Goal: Communication & Community: Ask a question

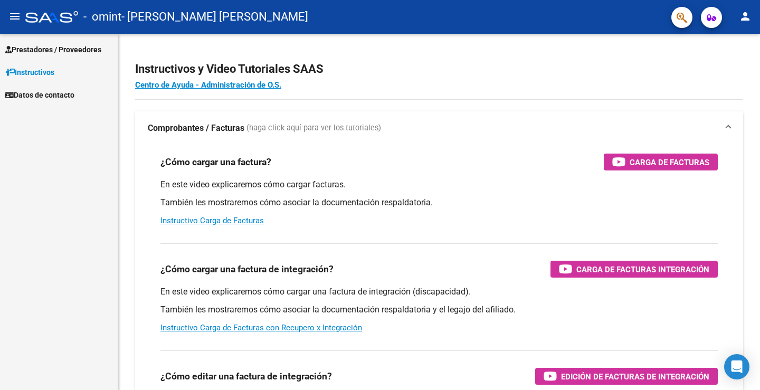
click at [86, 50] on span "Prestadores / Proveedores" at bounding box center [53, 50] width 96 height 12
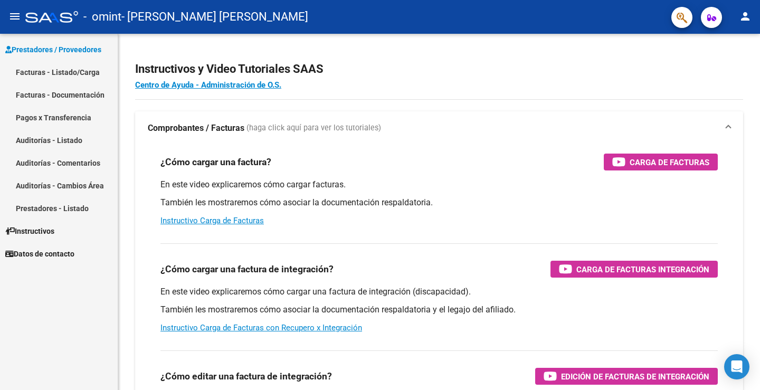
click at [86, 68] on link "Facturas - Listado/Carga" at bounding box center [59, 72] width 118 height 23
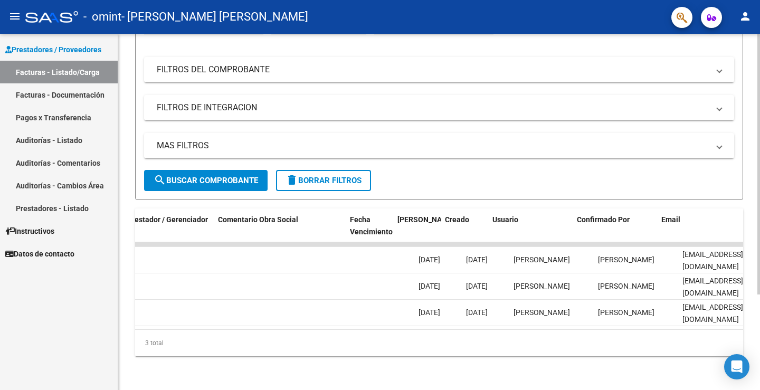
scroll to position [0, 1617]
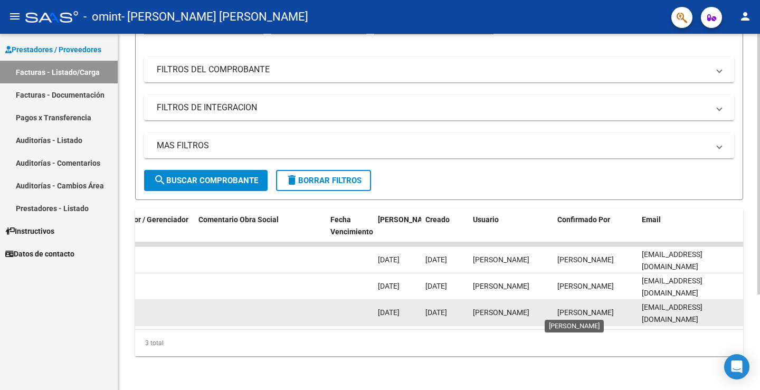
click at [604, 308] on span "[PERSON_NAME]" at bounding box center [585, 312] width 56 height 8
click at [569, 312] on span "[PERSON_NAME]" at bounding box center [585, 312] width 56 height 8
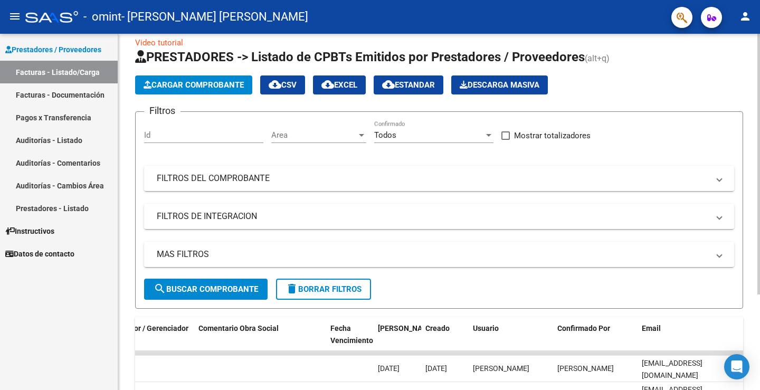
scroll to position [0, 0]
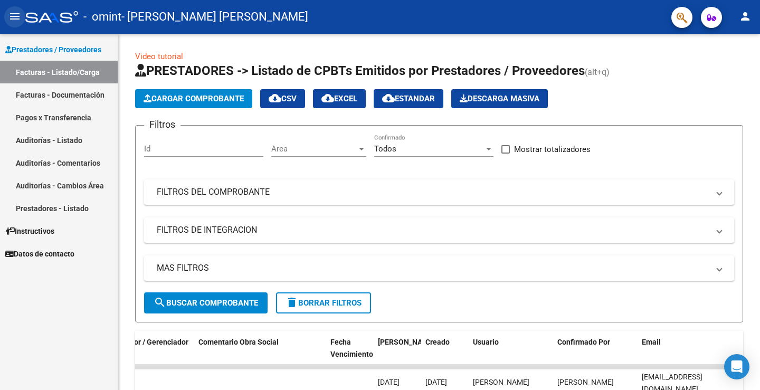
click at [17, 15] on mat-icon "menu" at bounding box center [14, 16] width 13 height 13
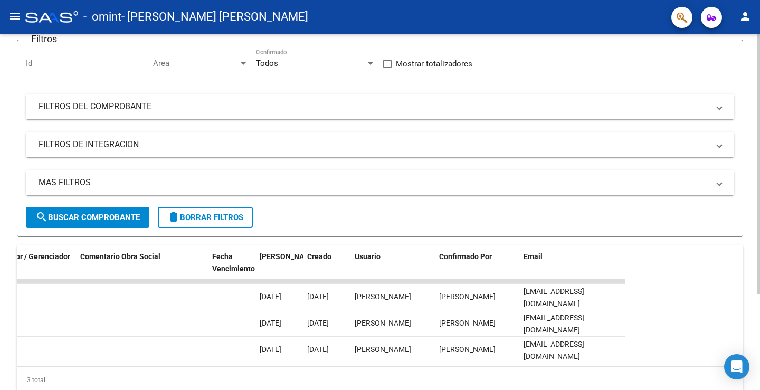
scroll to position [130, 0]
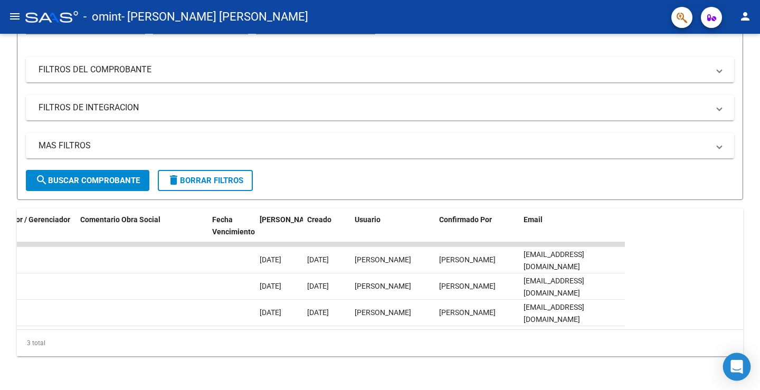
click at [739, 363] on icon "Open Intercom Messenger" at bounding box center [737, 367] width 12 height 14
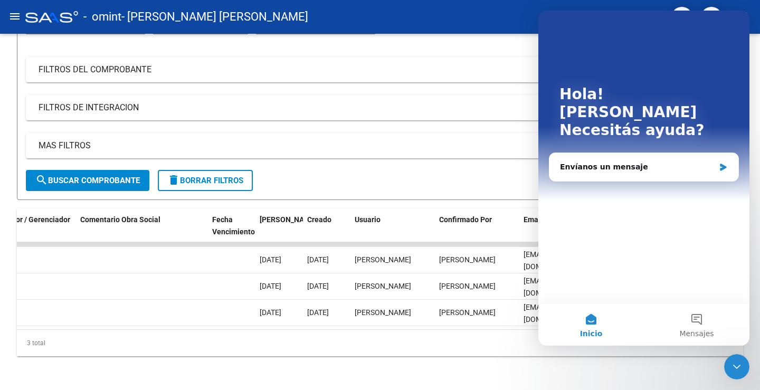
scroll to position [0, 0]
click at [632, 162] on div "Envíanos un mensaje" at bounding box center [637, 167] width 155 height 11
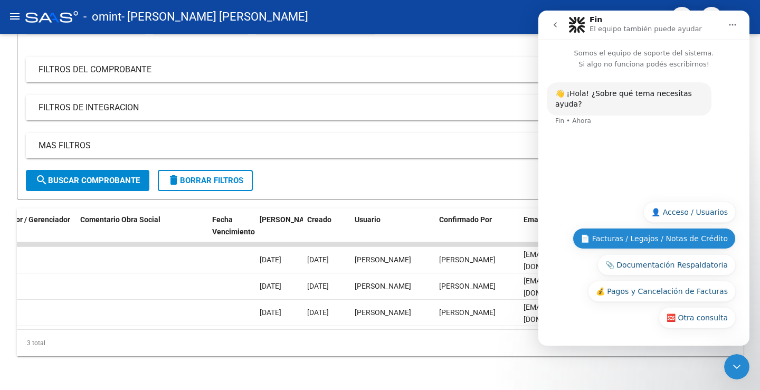
click at [618, 240] on button "📄 Facturas / Legajos / Notas de Crédito" at bounding box center [654, 238] width 163 height 21
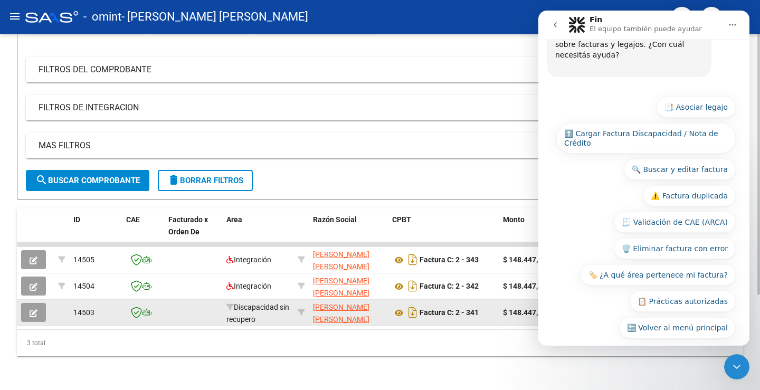
click at [34, 309] on icon "button" at bounding box center [34, 313] width 8 height 8
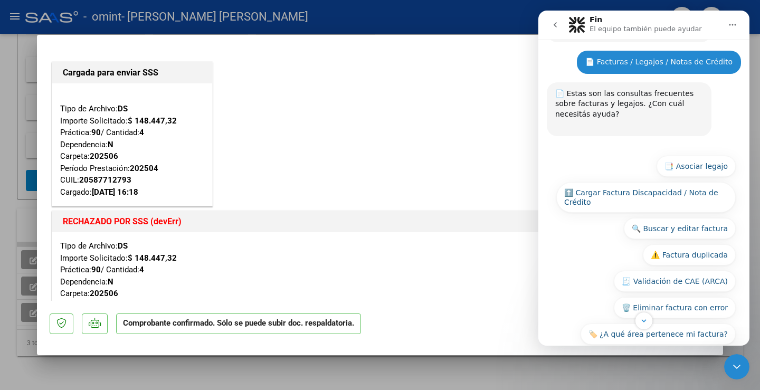
scroll to position [132, 0]
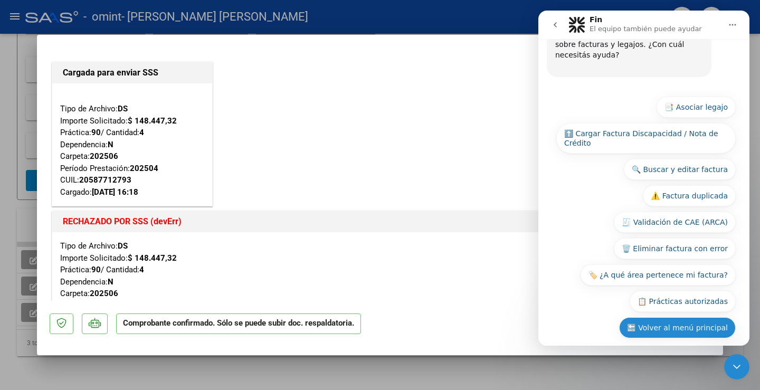
click at [651, 317] on button "🔙 Volver al menú principal" at bounding box center [677, 327] width 117 height 21
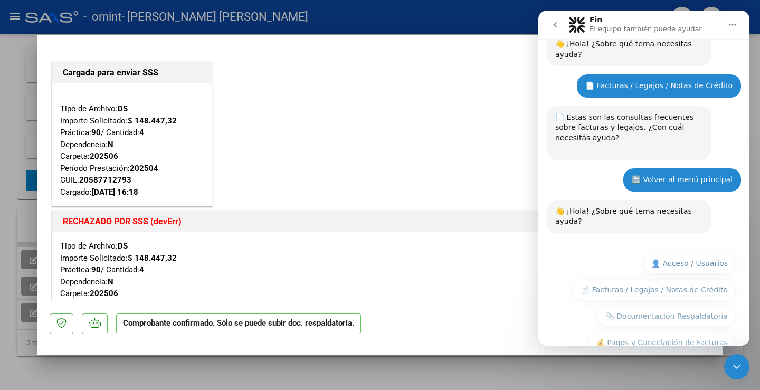
scroll to position [80, 0]
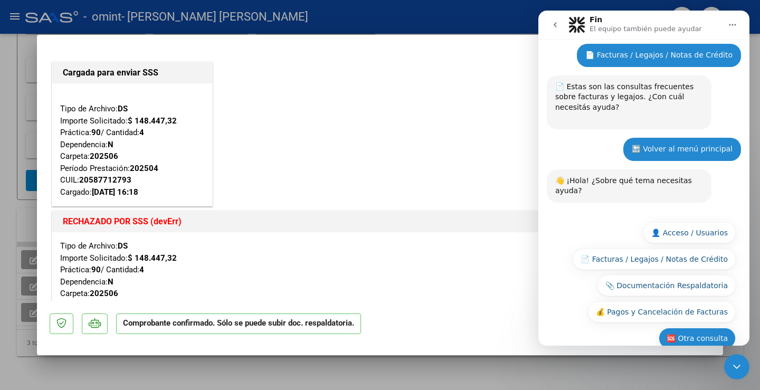
click at [702, 328] on button "🆘 Otra consulta" at bounding box center [697, 338] width 77 height 21
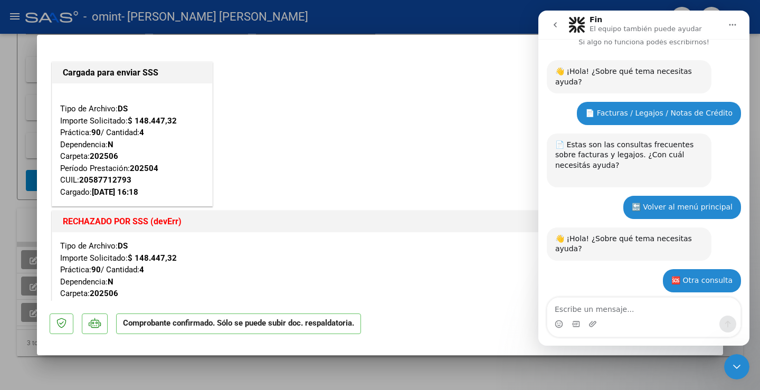
scroll to position [105, 0]
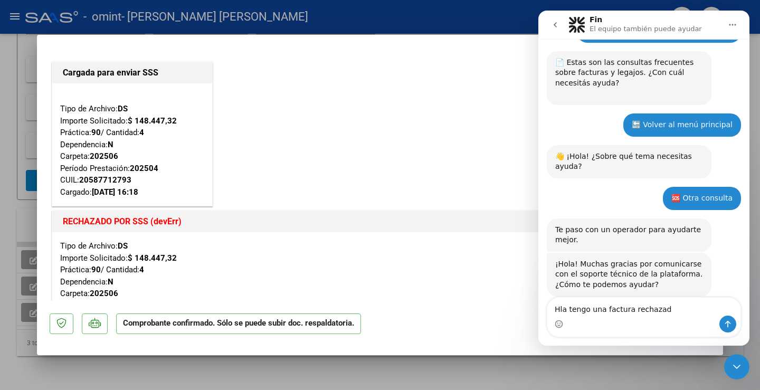
type textarea "Hla tengo una factura rechazada"
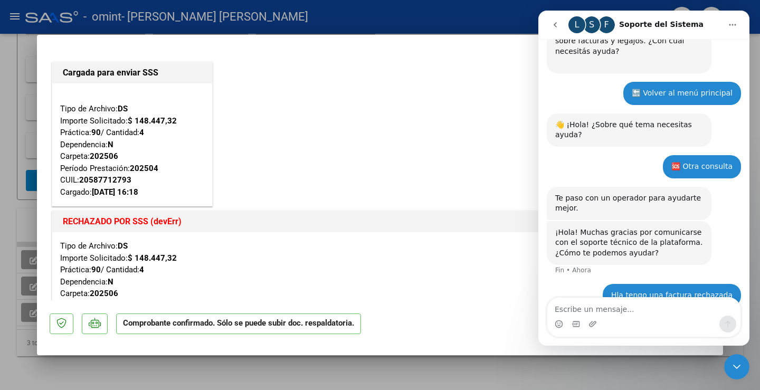
click at [574, 28] on div "L" at bounding box center [577, 24] width 17 height 17
click at [590, 28] on div "S" at bounding box center [591, 24] width 17 height 17
click at [611, 27] on div "F" at bounding box center [606, 24] width 17 height 17
click at [733, 25] on icon "Inicio" at bounding box center [733, 25] width 7 height 2
click at [592, 284] on div "Hla tengo una factura rechazada [PERSON_NAME][GEOGRAPHIC_DATA]" at bounding box center [644, 302] width 194 height 36
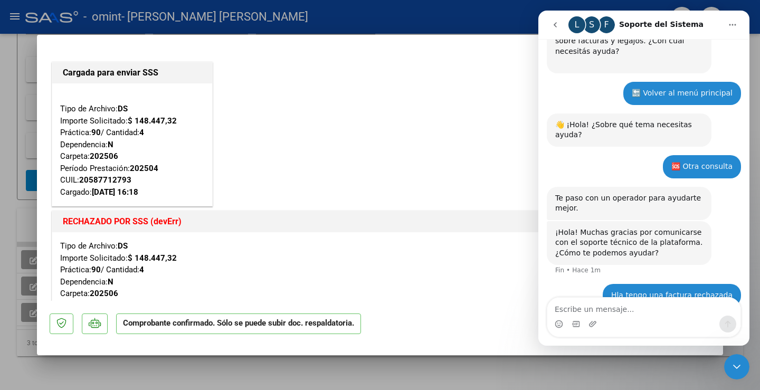
drag, startPoint x: 418, startPoint y: 293, endPoint x: 315, endPoint y: 270, distance: 105.5
click at [317, 283] on div "Tipo de Archivo: DS Importe Solicitado: $ 148.447,32 Práctica: 90 / Cantidad: 4…" at bounding box center [380, 287] width 640 height 95
click at [315, 261] on div "Tipo de Archivo: DS Importe Solicitado: $ 148.447,32 Práctica: 90 / Cantidad: 4…" at bounding box center [380, 287] width 640 height 95
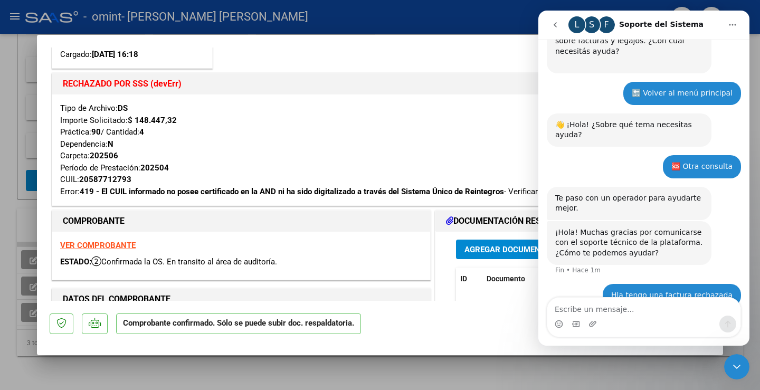
scroll to position [202, 0]
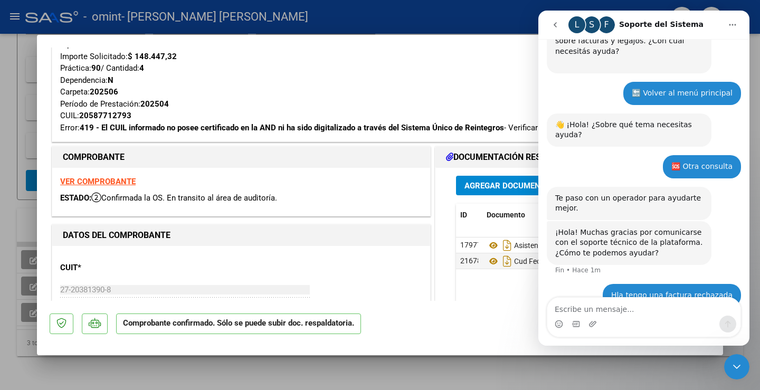
drag, startPoint x: 60, startPoint y: 220, endPoint x: 236, endPoint y: 248, distance: 178.0
click at [236, 248] on div "Cargada para enviar SSS Tipo de Archivo: DS Importe Solicitado: $ 148.447,32 Pr…" at bounding box center [380, 397] width 661 height 1079
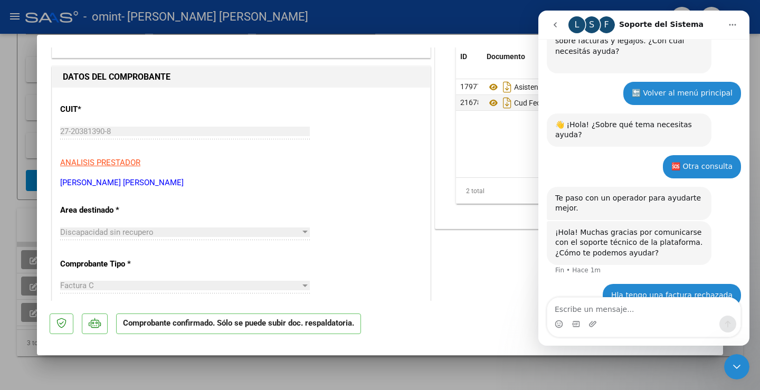
scroll to position [466, 0]
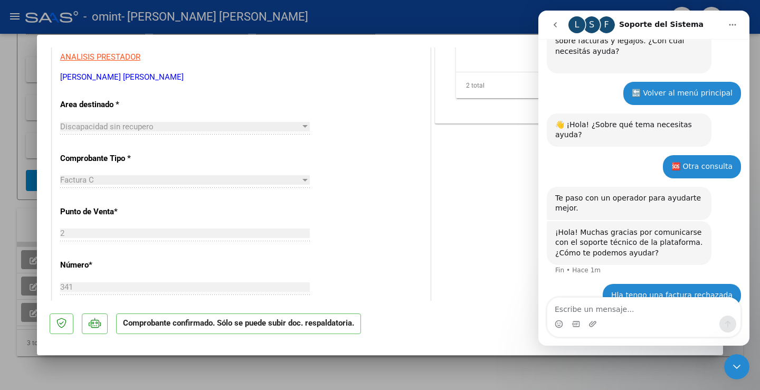
click at [560, 25] on button "go back" at bounding box center [555, 25] width 20 height 20
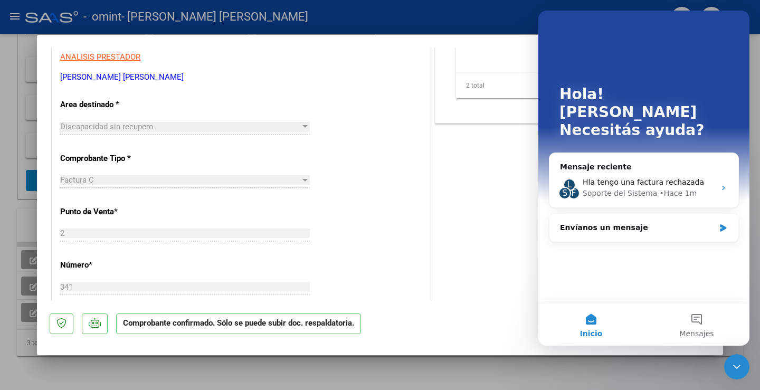
scroll to position [0, 0]
click at [489, 238] on div "DOCUMENTACIÓN RESPALDATORIA Agregar Documento ID Documento Usuario Subido Acció…" at bounding box center [572, 276] width 278 height 793
click at [741, 368] on icon "Cerrar Intercom Messenger" at bounding box center [737, 367] width 13 height 13
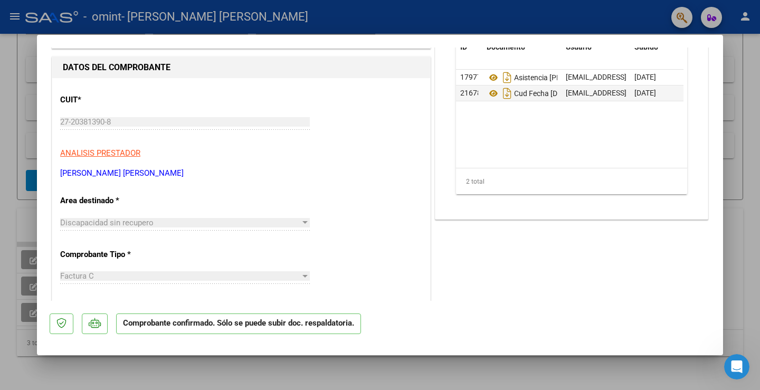
scroll to position [422, 0]
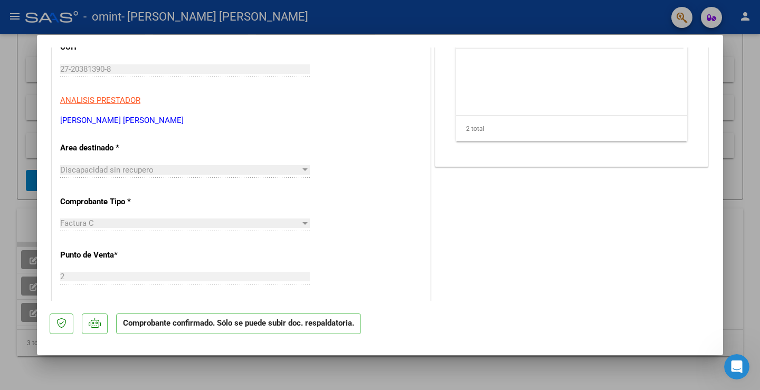
click at [304, 171] on div at bounding box center [304, 169] width 5 height 3
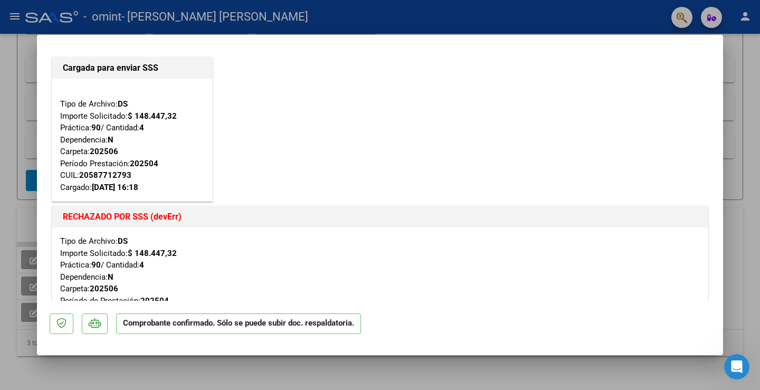
scroll to position [0, 0]
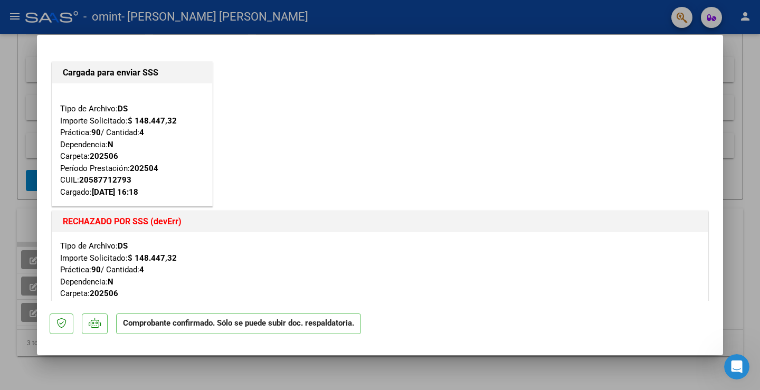
click at [744, 16] on div at bounding box center [380, 195] width 760 height 390
type input "$ 0,00"
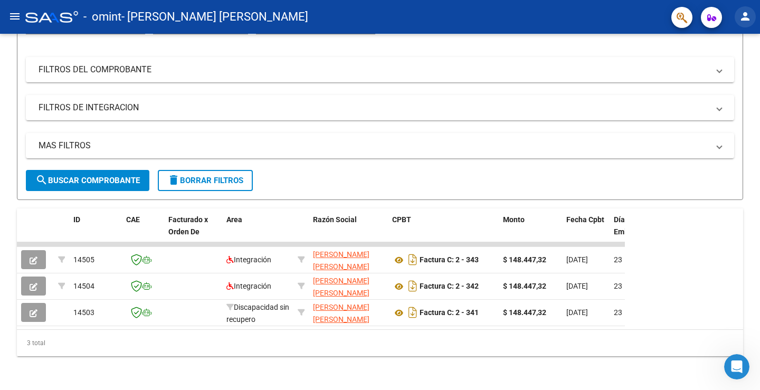
click at [744, 16] on mat-icon "person" at bounding box center [745, 16] width 13 height 13
click at [10, 16] on div at bounding box center [380, 195] width 760 height 390
click at [15, 18] on mat-icon "menu" at bounding box center [14, 16] width 13 height 13
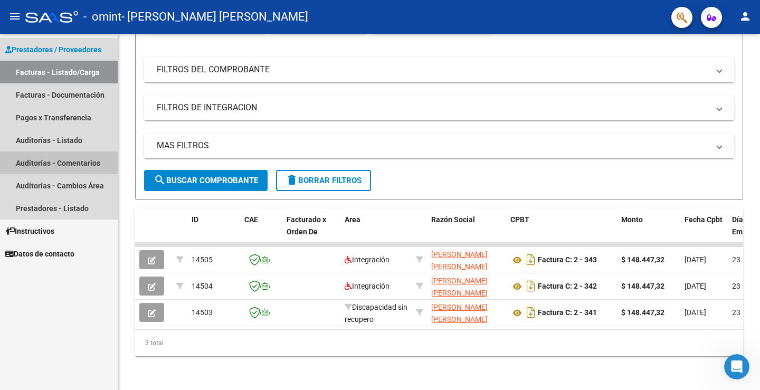
click at [36, 164] on link "Auditorías - Comentarios" at bounding box center [59, 163] width 118 height 23
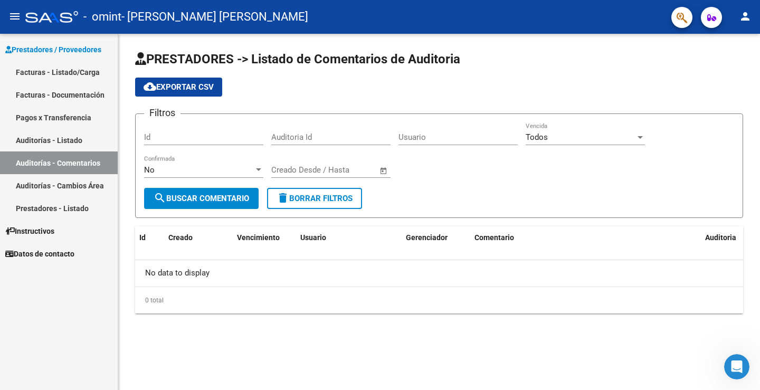
click at [46, 203] on link "Prestadores - Listado" at bounding box center [59, 208] width 118 height 23
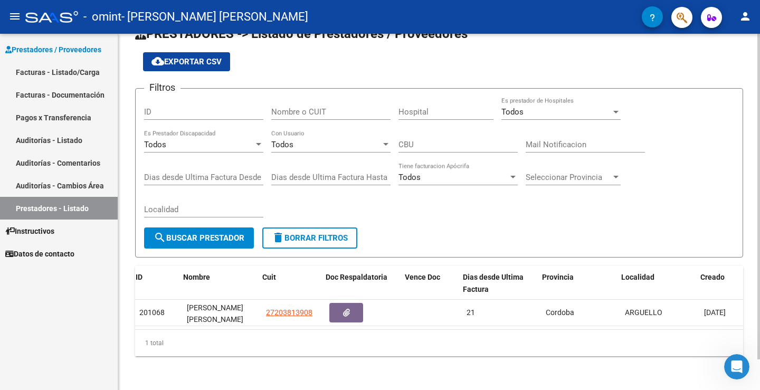
scroll to position [0, 15]
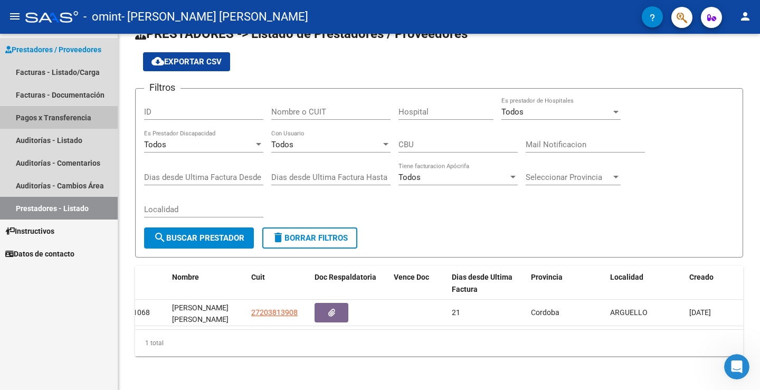
click at [56, 119] on link "Pagos x Transferencia" at bounding box center [59, 117] width 118 height 23
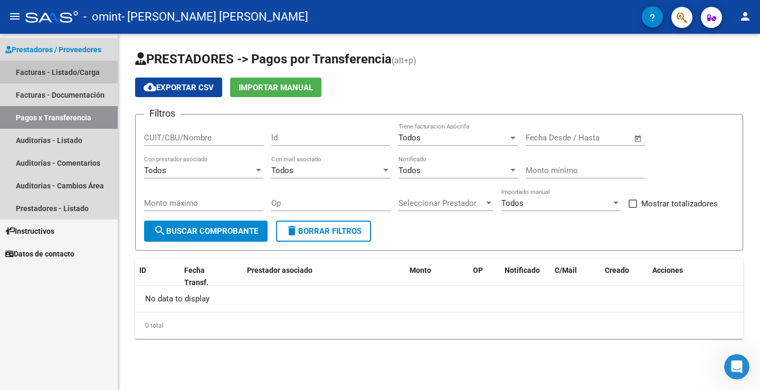
click at [62, 66] on link "Facturas - Listado/Carga" at bounding box center [59, 72] width 118 height 23
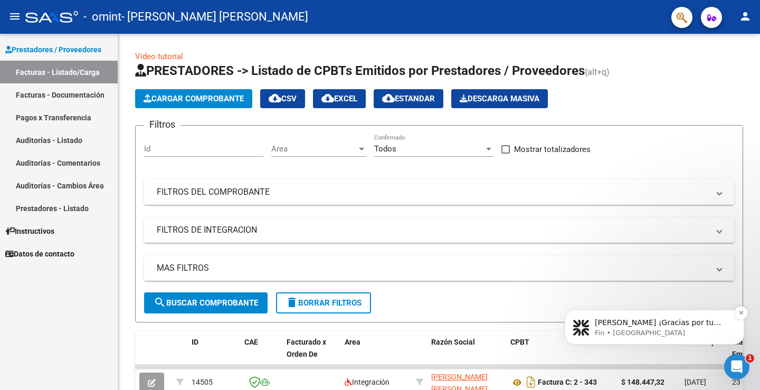
click at [670, 327] on p "[PERSON_NAME] ¡Gracias por tu paciencia! Estamos revisando tu mensaje y te resp…" at bounding box center [663, 323] width 136 height 11
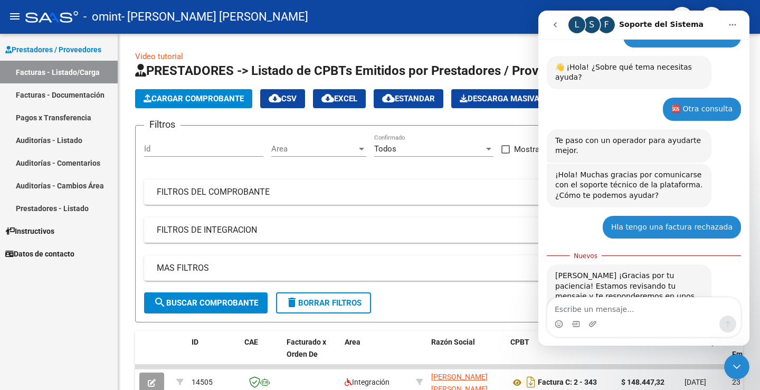
scroll to position [206, 0]
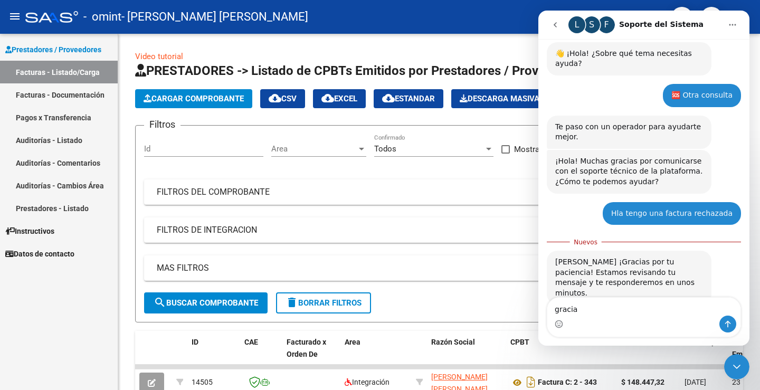
type textarea "gracias"
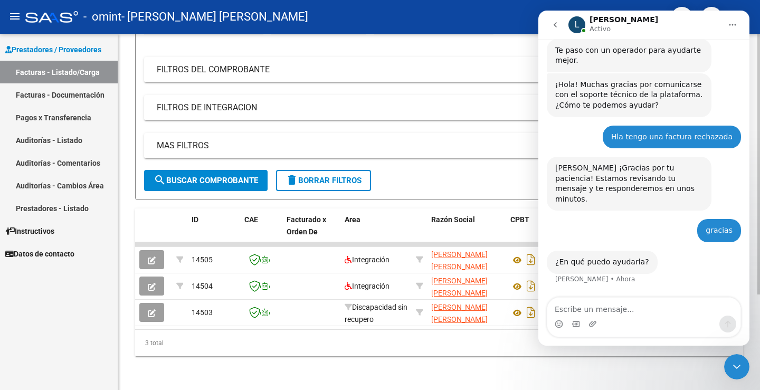
scroll to position [251, 0]
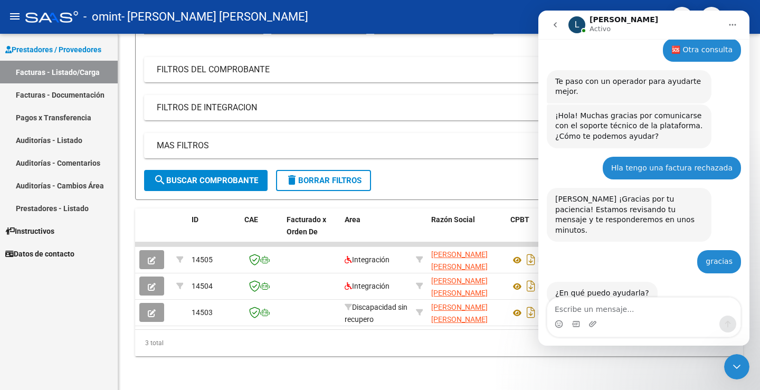
drag, startPoint x: 747, startPoint y: 292, endPoint x: 1288, endPoint y: 316, distance: 541.1
click at [747, 306] on div "Intercom Messenger" at bounding box center [643, 317] width 211 height 40
click at [620, 315] on textarea "Escribe un mensaje..." at bounding box center [643, 307] width 193 height 18
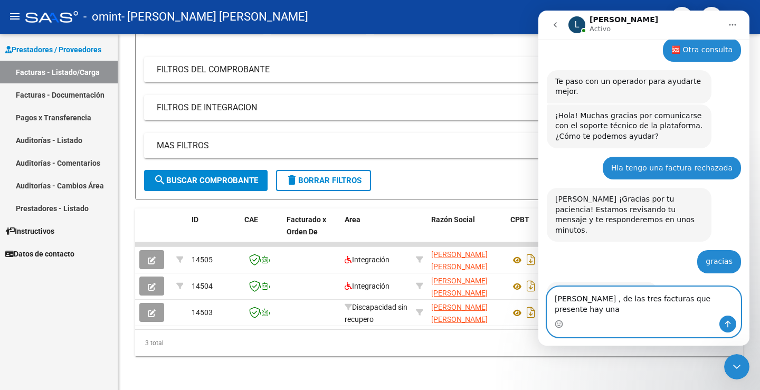
scroll to position [262, 0]
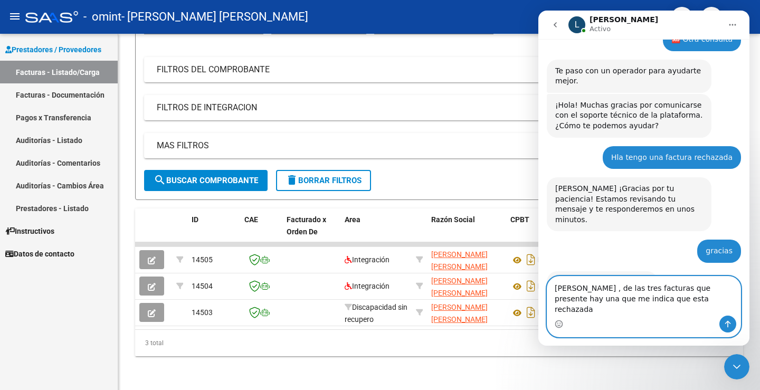
type textarea "[PERSON_NAME] , de las tres facturas que presente hay una que me indica que est…"
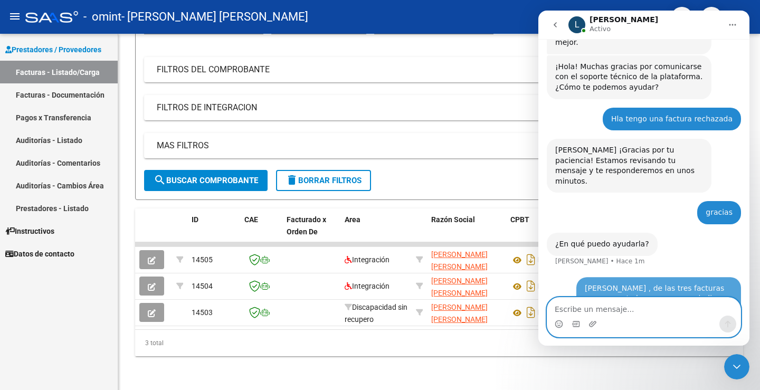
scroll to position [304, 0]
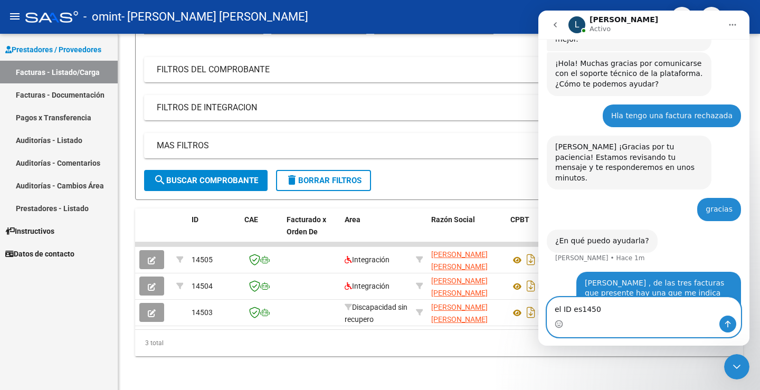
type textarea "el ID es14503"
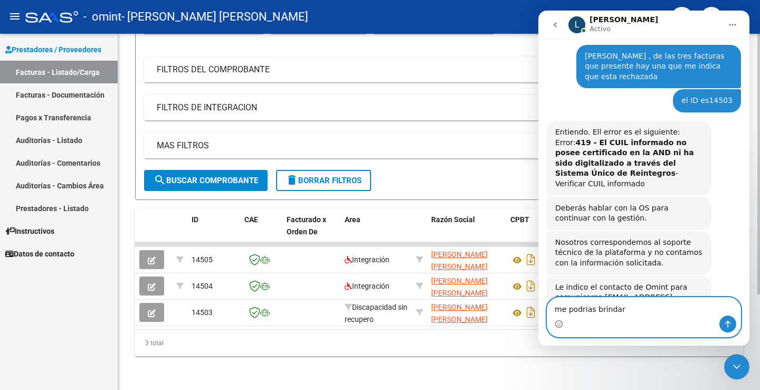
scroll to position [524, 0]
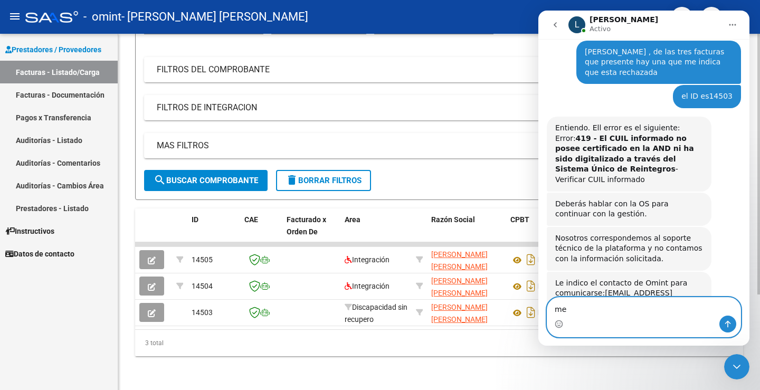
type textarea "m"
type textarea "gracias ahora me comunico"
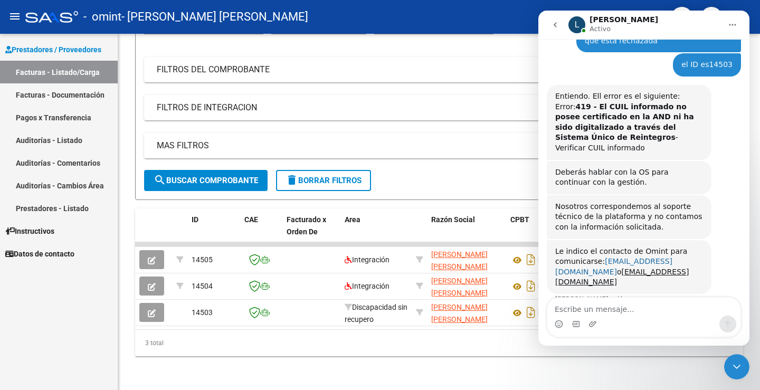
click at [653, 257] on link "[EMAIL_ADDRESS][DOMAIN_NAME]" at bounding box center [613, 266] width 117 height 19
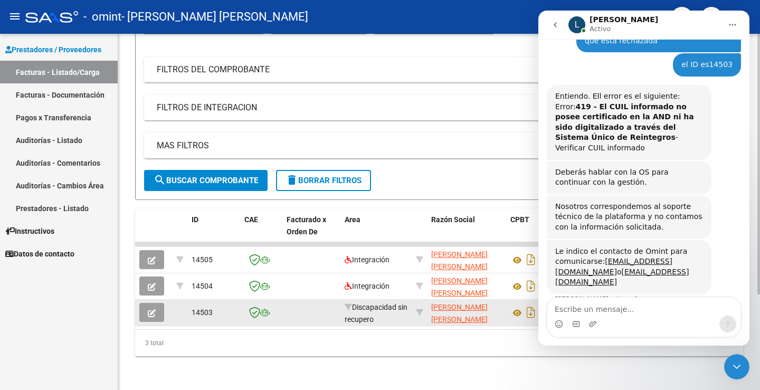
click at [150, 309] on icon "button" at bounding box center [152, 313] width 8 height 8
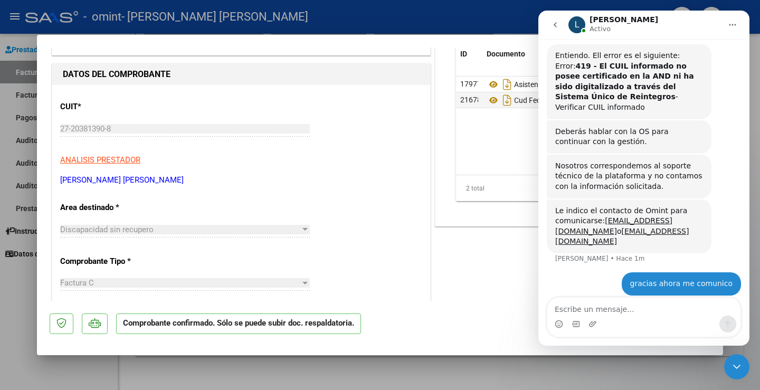
scroll to position [598, 0]
click at [459, 267] on div "DOCUMENTACIÓN RESPALDATORIA Agregar Documento ID Documento Usuario Subido Acció…" at bounding box center [572, 379] width 278 height 793
click at [555, 27] on icon "go back" at bounding box center [555, 25] width 8 height 8
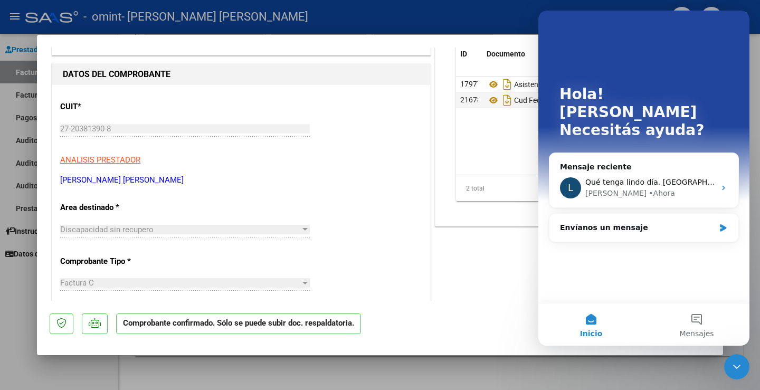
click at [495, 300] on div "DOCUMENTACIÓN RESPALDATORIA Agregar Documento ID Documento Usuario Subido Acció…" at bounding box center [572, 379] width 278 height 793
click at [478, 278] on div "DOCUMENTACIÓN RESPALDATORIA Agregar Documento ID Documento Usuario Subido Acció…" at bounding box center [572, 379] width 278 height 793
click at [734, 370] on icon "Cerrar Intercom Messenger" at bounding box center [737, 367] width 13 height 13
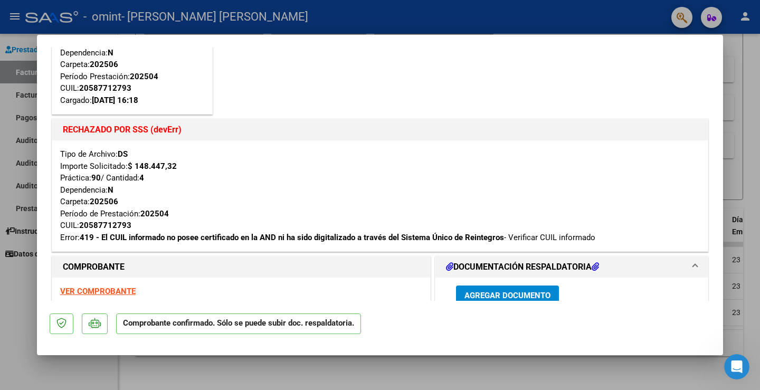
scroll to position [117, 0]
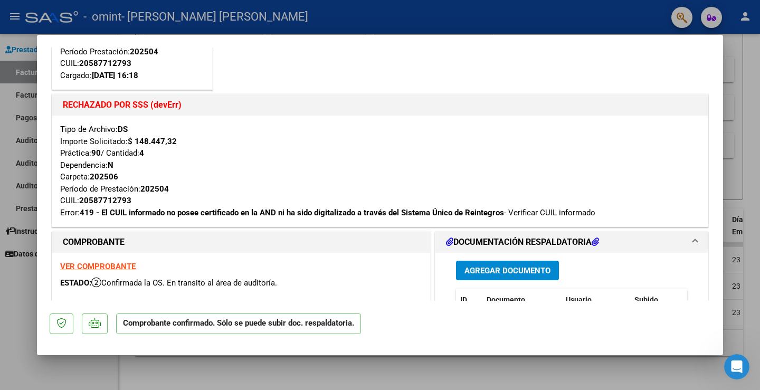
drag, startPoint x: 59, startPoint y: 56, endPoint x: 607, endPoint y: 221, distance: 572.0
click at [631, 226] on div "Cargada para enviar SSS Tipo de Archivo: DS Importe Solicitado: $ 148.447,32 Pr…" at bounding box center [380, 86] width 661 height 287
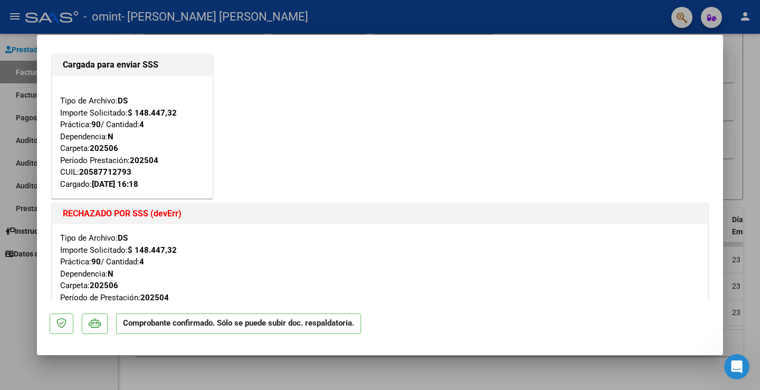
scroll to position [0, 0]
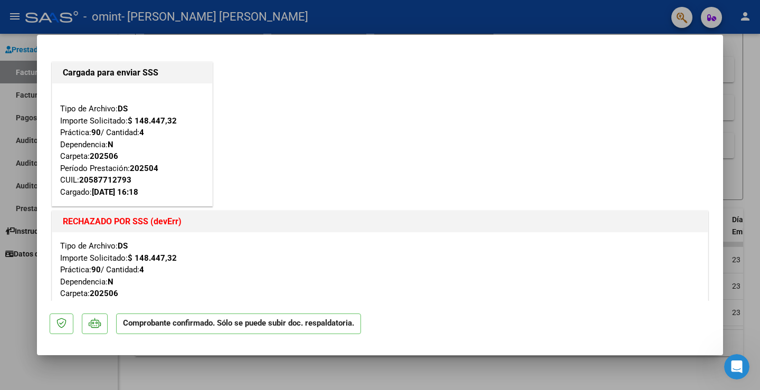
click at [22, 301] on div at bounding box center [380, 195] width 760 height 390
type input "$ 0,00"
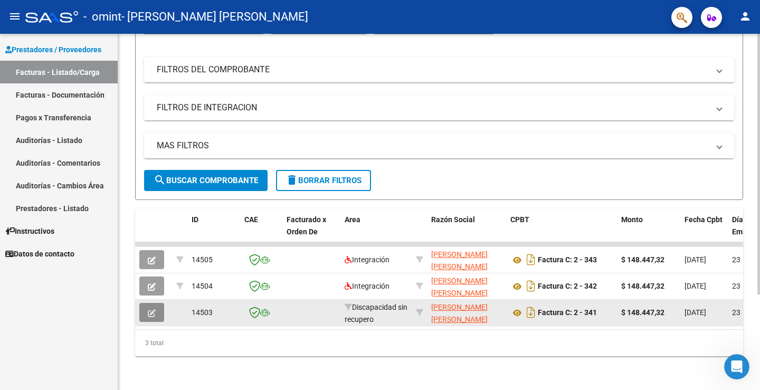
click at [154, 309] on icon "button" at bounding box center [152, 313] width 8 height 8
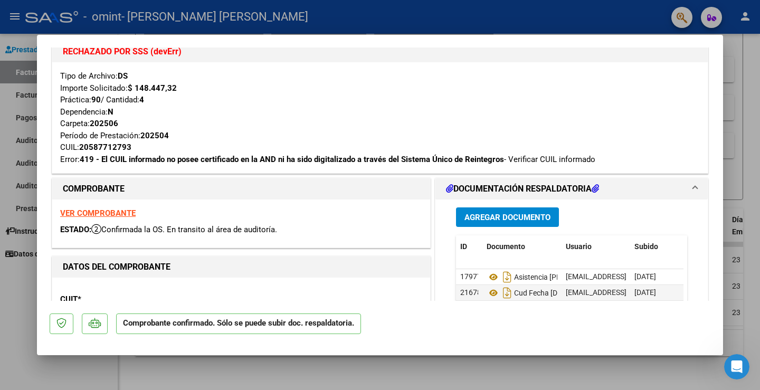
scroll to position [211, 0]
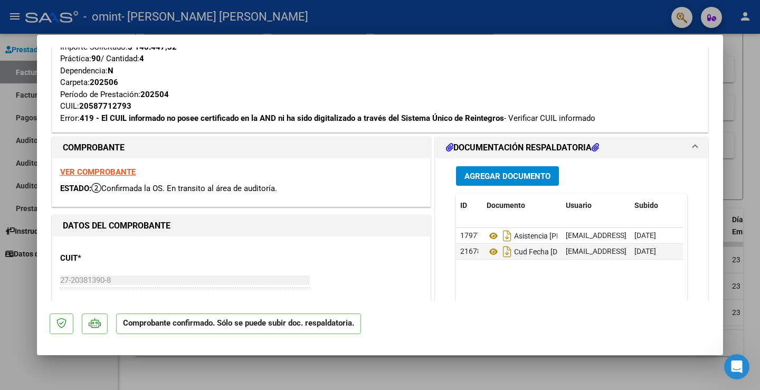
drag, startPoint x: 60, startPoint y: 106, endPoint x: 621, endPoint y: 125, distance: 562.0
click at [621, 125] on div "Tipo de Archivo: DS Importe Solicitado: $ 148.447,32 Práctica: 90 / Cantidad: 4…" at bounding box center [380, 76] width 656 height 111
drag, startPoint x: 579, startPoint y: 102, endPoint x: 565, endPoint y: 102, distance: 13.2
click at [579, 102] on div "Tipo de Archivo: DS Importe Solicitado: $ 148.447,32 Práctica: 90 / Cantidad: 4…" at bounding box center [380, 76] width 640 height 95
click at [59, 80] on div "Tipo de Archivo: DS Importe Solicitado: $ 148.447,32 Práctica: 90 / Cantidad: 4…" at bounding box center [380, 76] width 656 height 111
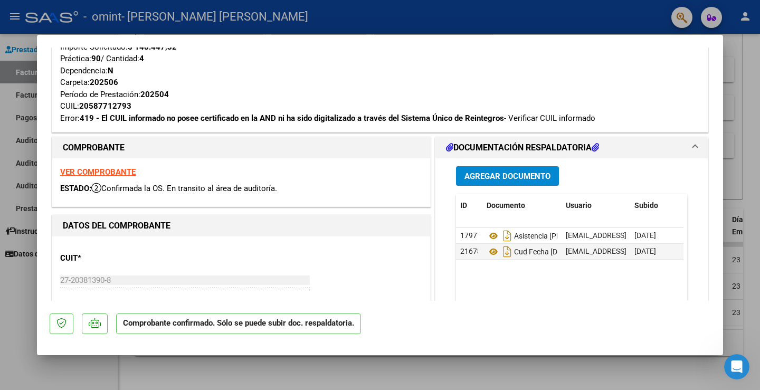
drag, startPoint x: 59, startPoint y: 80, endPoint x: 602, endPoint y: 122, distance: 544.8
click at [602, 122] on div "Tipo de Archivo: DS Importe Solicitado: $ 148.447,32 Práctica: 90 / Cantidad: 4…" at bounding box center [380, 76] width 656 height 111
copy div "Carpeta: 202506 Período de Prestación: 202504 CUIL: 20587712793 Error: 419 - El…"
click at [277, 82] on div "Tipo de Archivo: DS Importe Solicitado: $ 148.447,32 Práctica: 90 / Cantidad: 4…" at bounding box center [380, 76] width 640 height 95
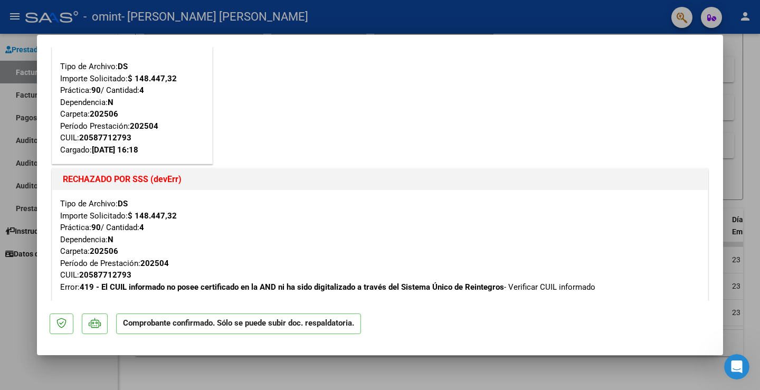
scroll to position [0, 0]
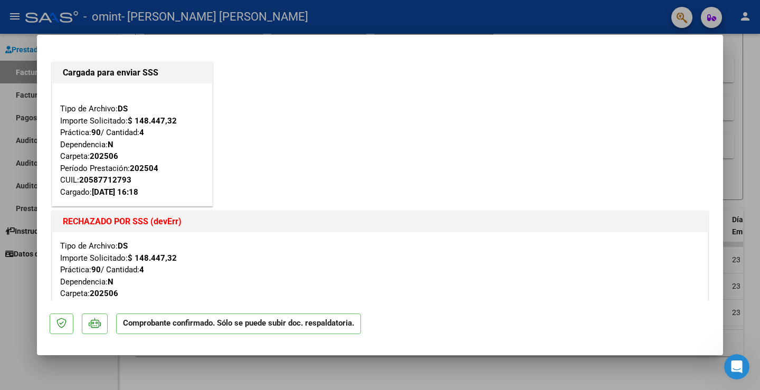
click at [78, 364] on div at bounding box center [380, 195] width 760 height 390
type input "$ 0,00"
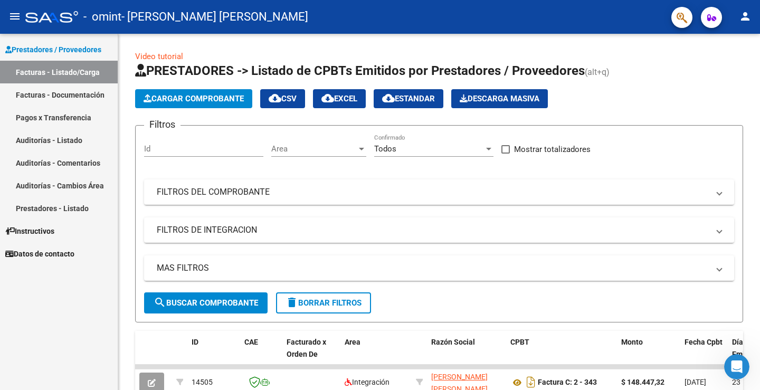
click at [65, 96] on link "Facturas - Documentación" at bounding box center [59, 94] width 118 height 23
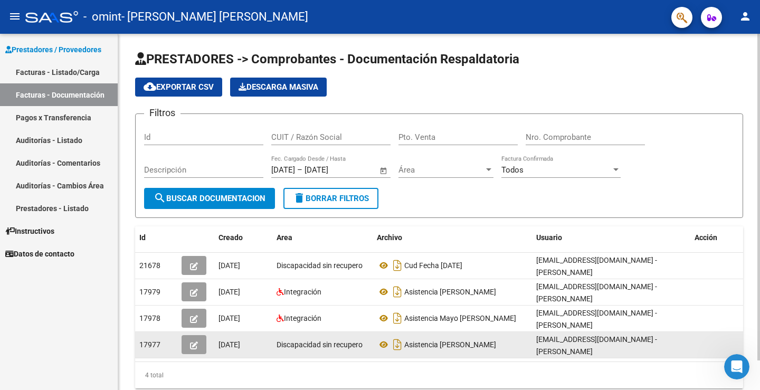
scroll to position [32, 0]
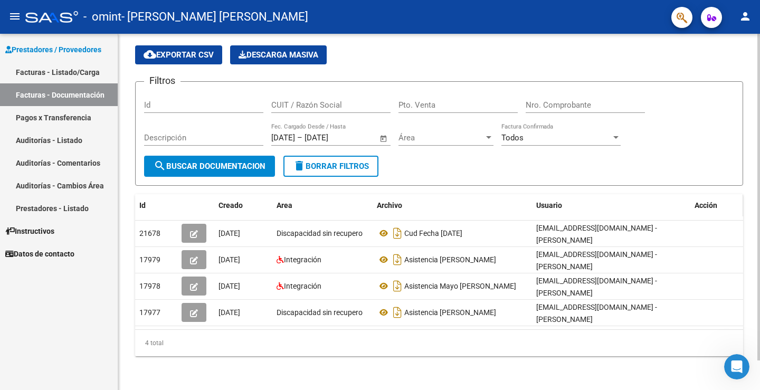
click at [710, 205] on span "Acción" at bounding box center [706, 205] width 23 height 8
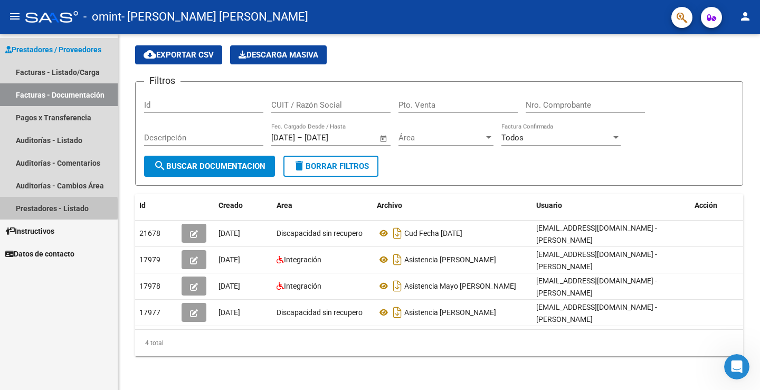
click at [31, 209] on link "Prestadores - Listado" at bounding box center [59, 208] width 118 height 23
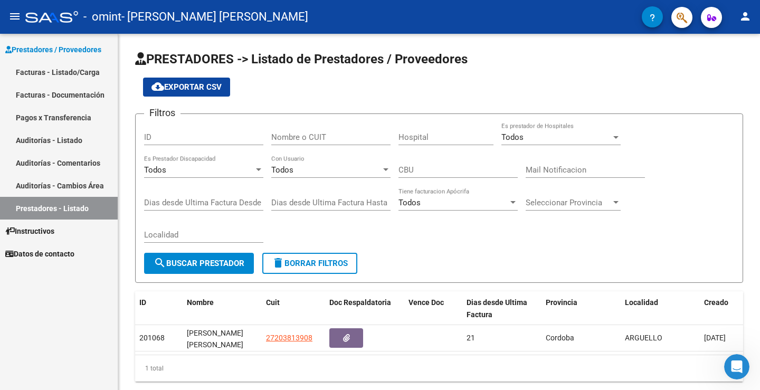
click at [38, 183] on link "Auditorías - Cambios Área" at bounding box center [59, 185] width 118 height 23
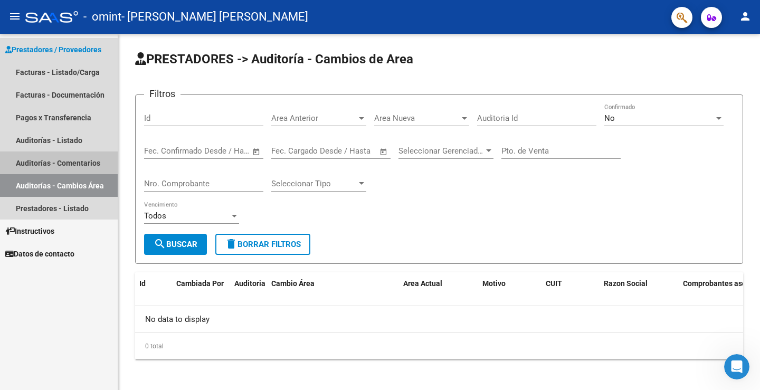
click at [44, 160] on link "Auditorías - Comentarios" at bounding box center [59, 163] width 118 height 23
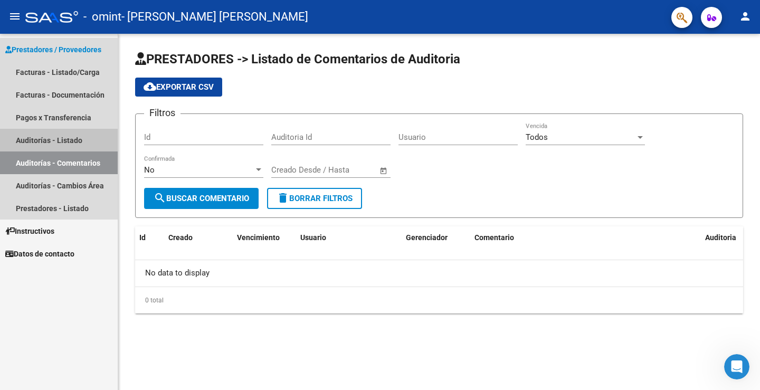
click at [50, 137] on link "Auditorías - Listado" at bounding box center [59, 140] width 118 height 23
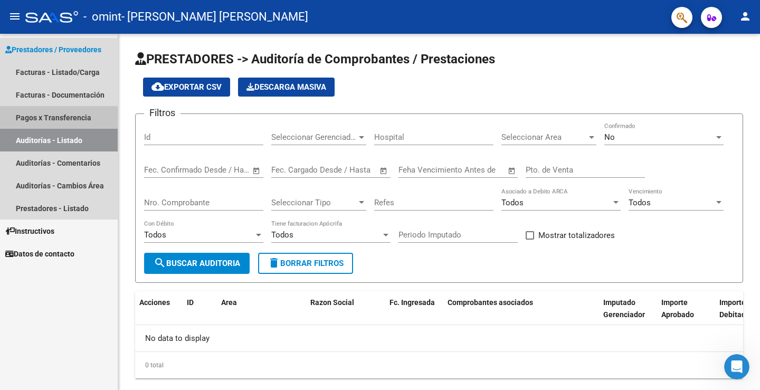
click at [49, 119] on link "Pagos x Transferencia" at bounding box center [59, 117] width 118 height 23
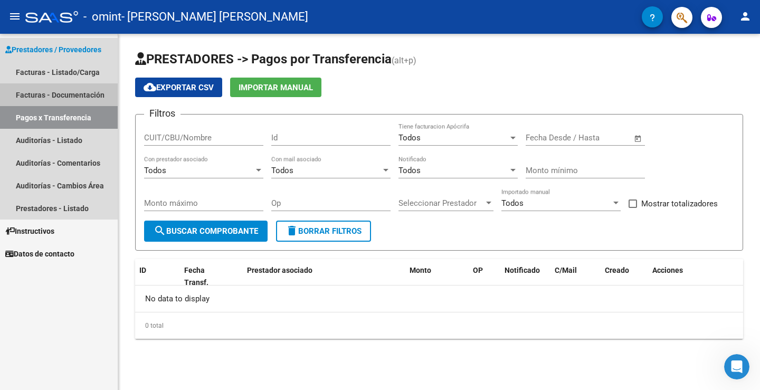
click at [54, 95] on link "Facturas - Documentación" at bounding box center [59, 94] width 118 height 23
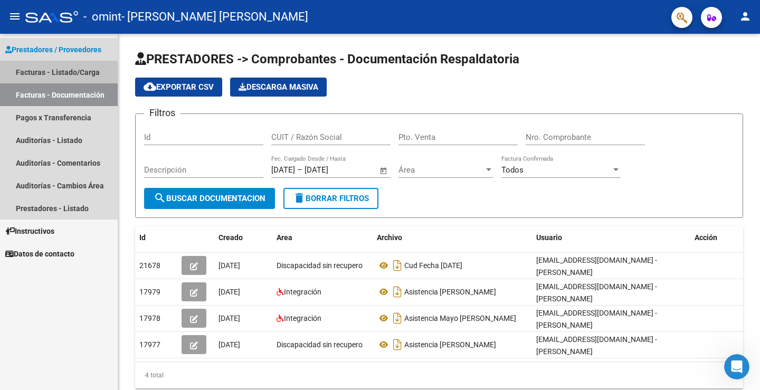
click at [60, 72] on link "Facturas - Listado/Carga" at bounding box center [59, 72] width 118 height 23
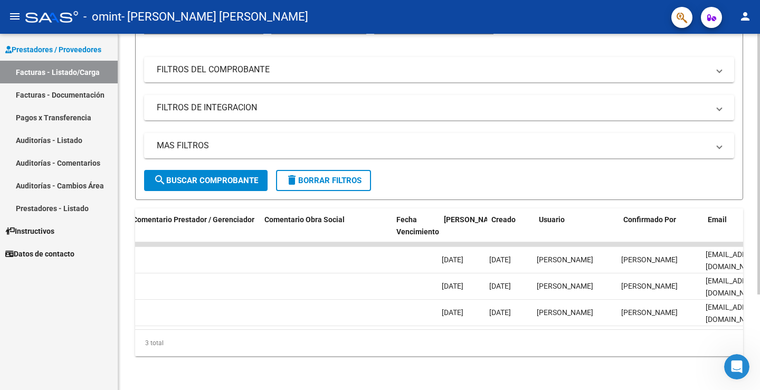
scroll to position [0, 1617]
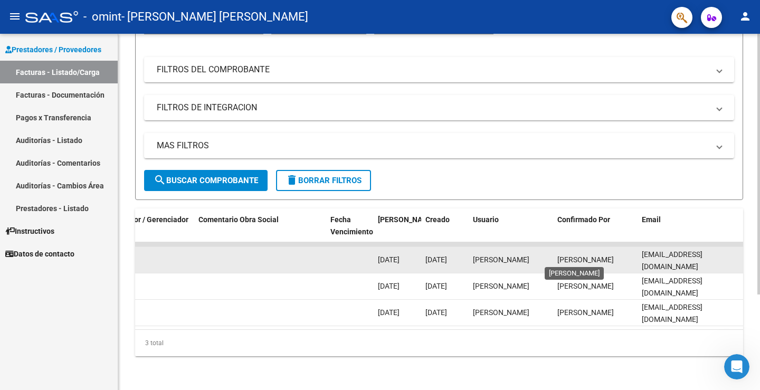
click at [569, 255] on span "[PERSON_NAME]" at bounding box center [585, 259] width 56 height 8
click at [566, 257] on span "[PERSON_NAME]" at bounding box center [585, 259] width 56 height 8
click at [592, 254] on div "[PERSON_NAME]" at bounding box center [595, 260] width 76 height 12
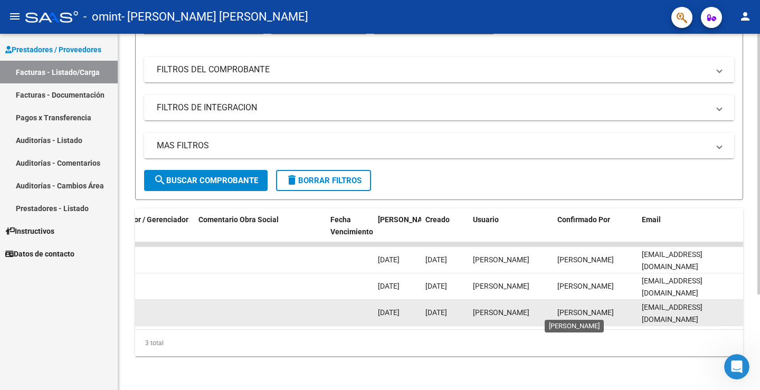
click at [577, 311] on span "[PERSON_NAME]" at bounding box center [585, 312] width 56 height 8
drag, startPoint x: 577, startPoint y: 311, endPoint x: 586, endPoint y: 304, distance: 11.2
click at [586, 308] on span "[PERSON_NAME]" at bounding box center [585, 312] width 56 height 8
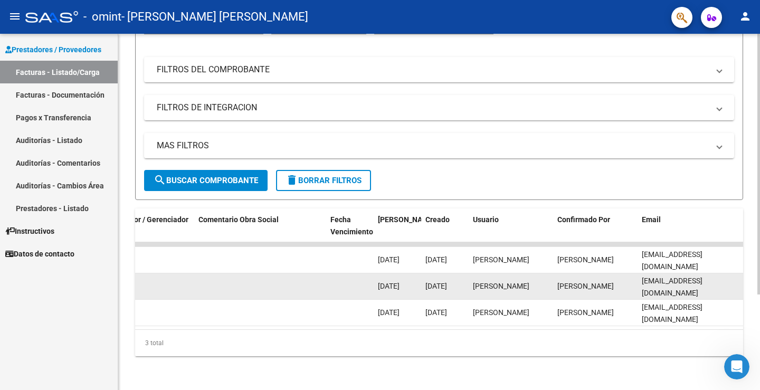
click at [580, 281] on div "[PERSON_NAME]" at bounding box center [595, 286] width 76 height 12
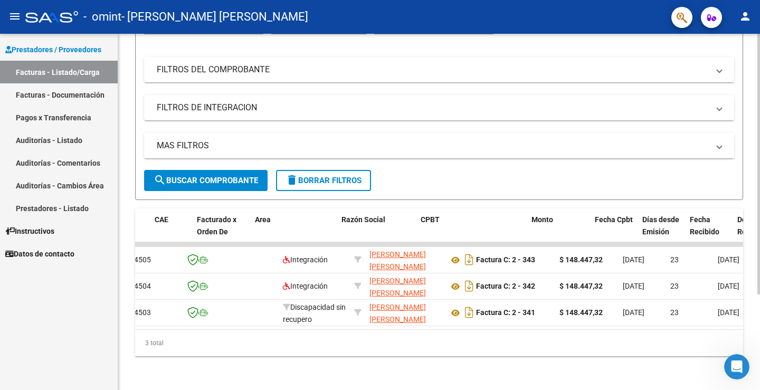
scroll to position [0, 0]
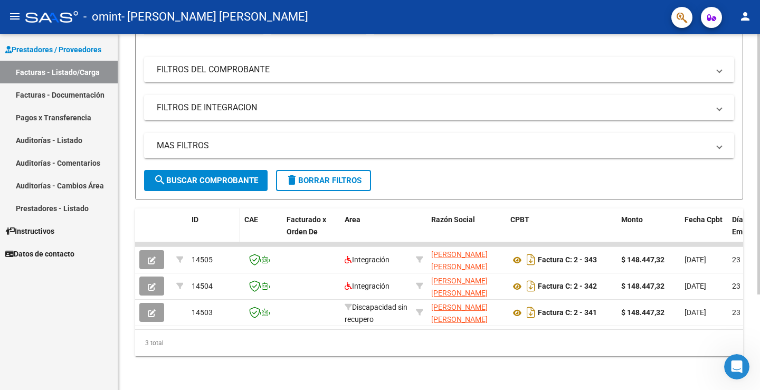
click at [200, 214] on div "ID" at bounding box center [214, 220] width 44 height 12
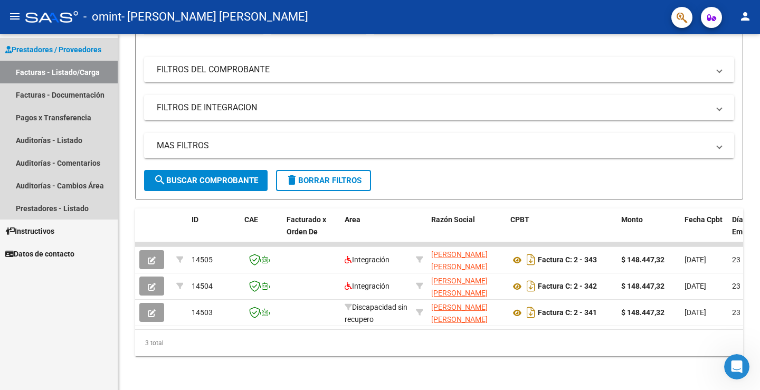
click at [26, 44] on span "Prestadores / Proveedores" at bounding box center [53, 50] width 96 height 12
